Goal: Download file/media

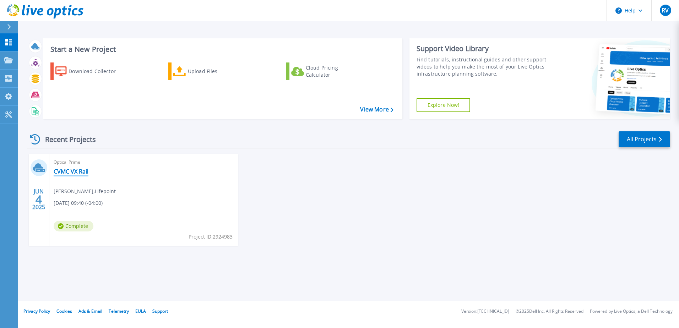
click at [79, 172] on link "CVMC VX Rail" at bounding box center [71, 171] width 35 height 7
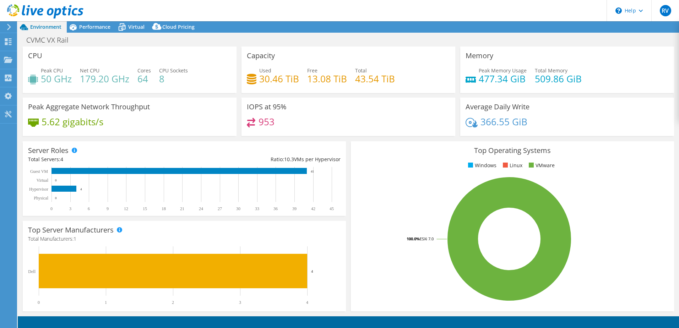
select select "USD"
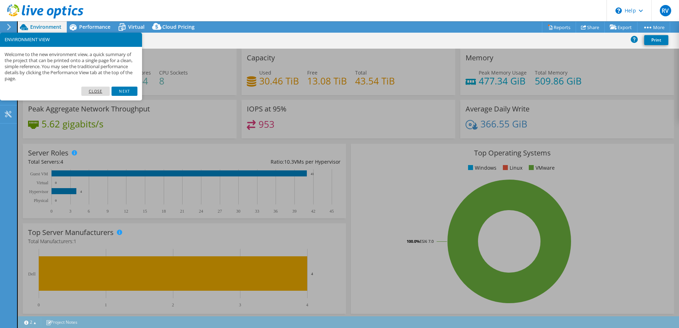
click at [92, 90] on link "Close" at bounding box center [95, 91] width 29 height 9
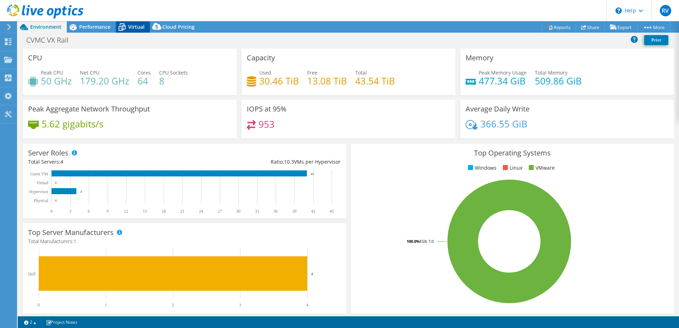
click at [133, 26] on span "Virtual" at bounding box center [136, 26] width 16 height 7
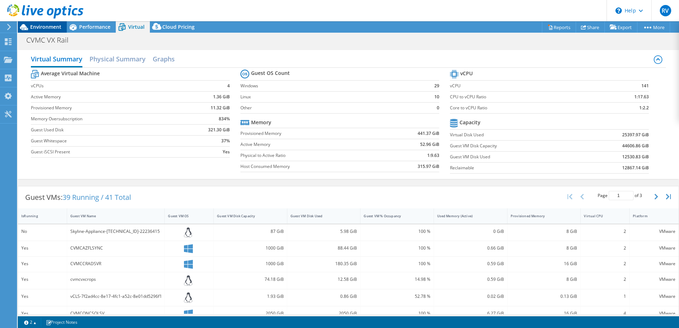
click at [47, 26] on span "Environment" at bounding box center [45, 26] width 31 height 7
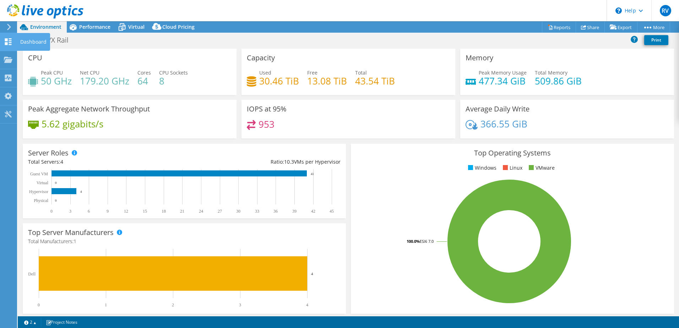
click at [6, 40] on use at bounding box center [8, 41] width 7 height 7
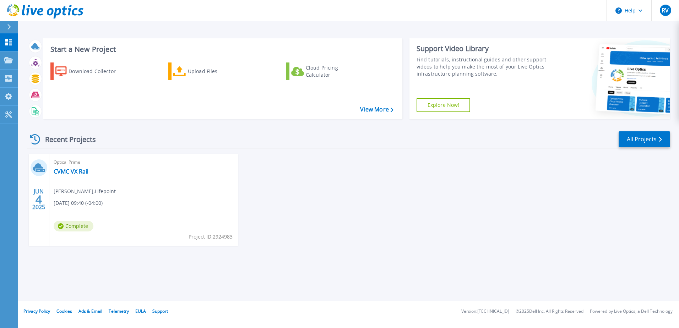
click at [36, 138] on icon at bounding box center [35, 139] width 10 height 10
click at [34, 141] on icon at bounding box center [35, 139] width 10 height 10
click at [663, 11] on span "RV" at bounding box center [665, 10] width 7 height 6
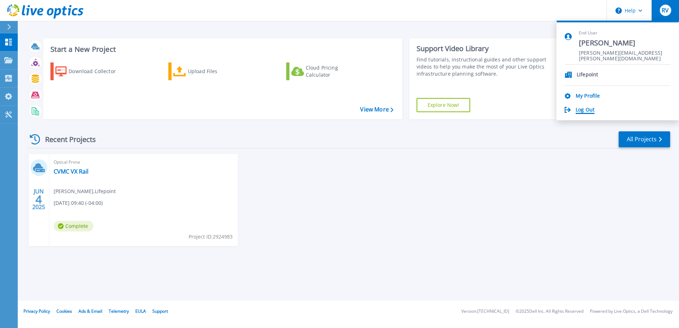
click at [588, 109] on link "Log Out" at bounding box center [585, 110] width 19 height 7
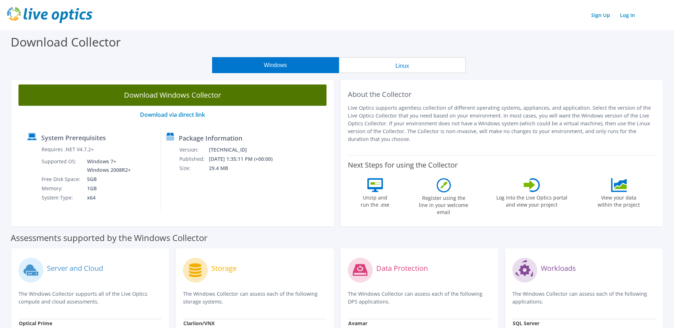
click at [169, 93] on link "Download Windows Collector" at bounding box center [172, 95] width 308 height 21
